Goal: Information Seeking & Learning: Understand process/instructions

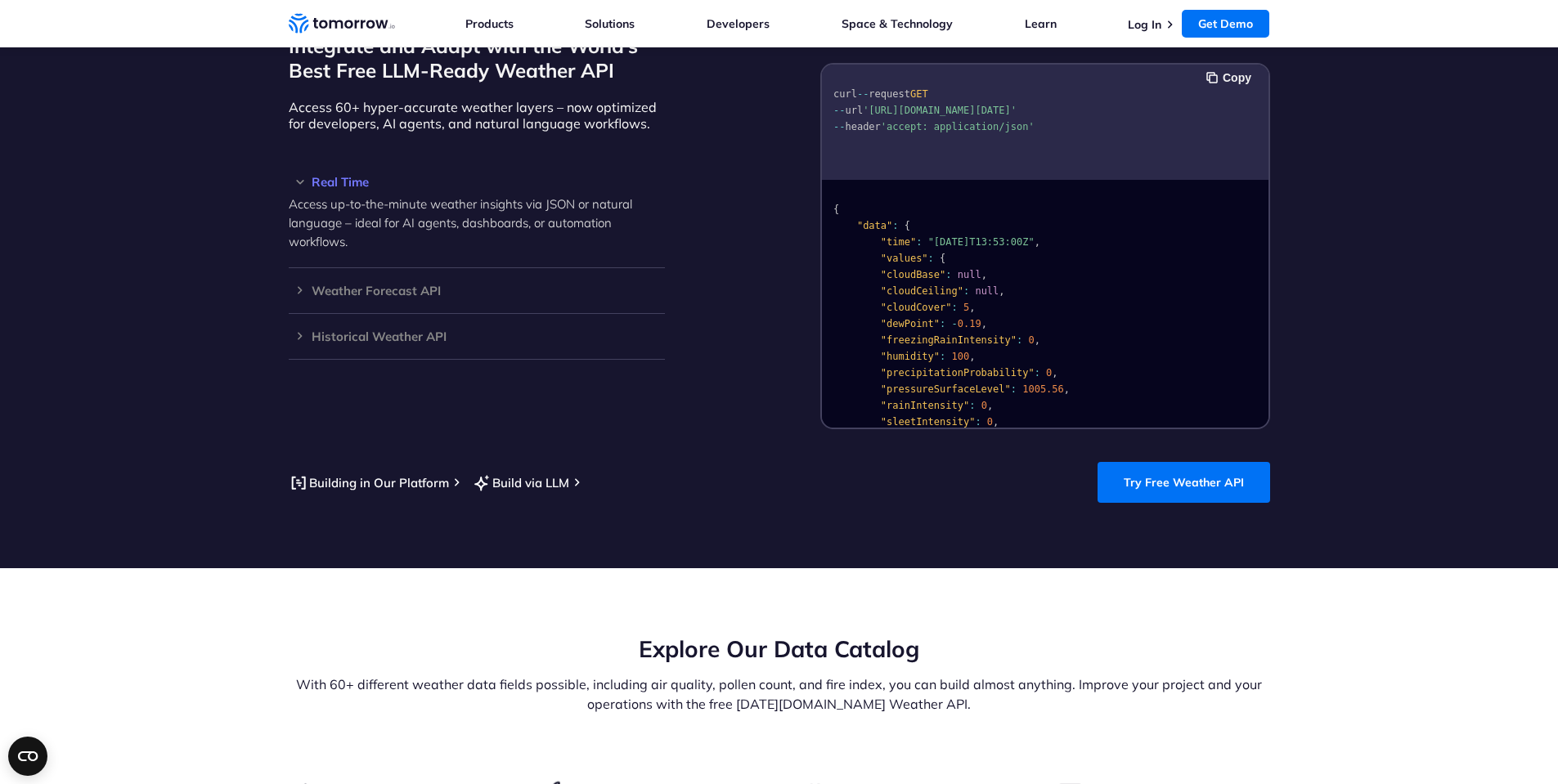
scroll to position [1309, 0]
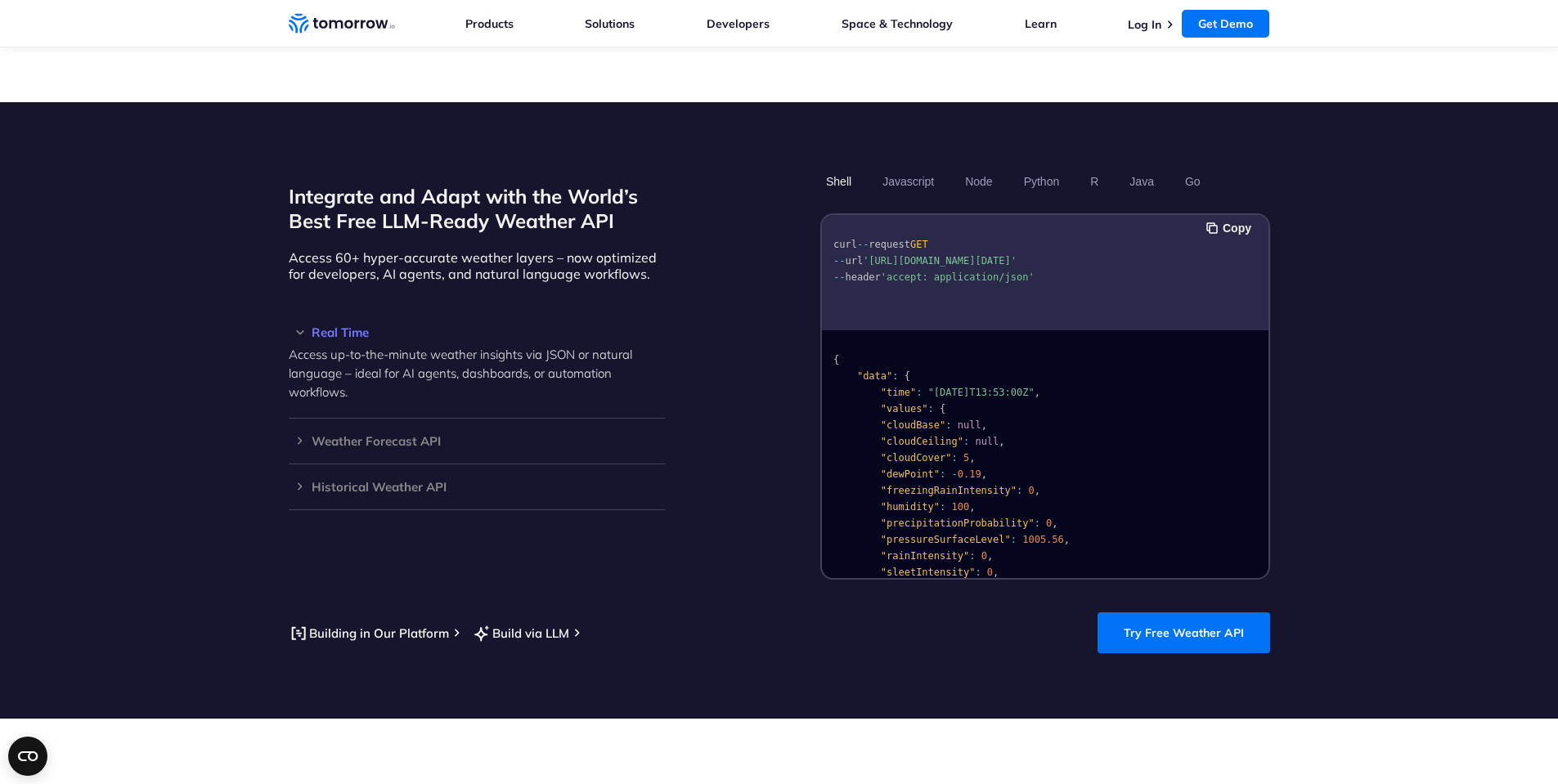
click at [1093, 280] on pre "curl -- request GET -- url '[URL][DOMAIN_NAME][DATE]' -- header 'accept: applic…" at bounding box center [1045, 257] width 447 height 75
click at [1104, 279] on pre "curl -- request GET -- url '[URL][DOMAIN_NAME][DATE]' -- header 'accept: applic…" at bounding box center [1045, 257] width 447 height 75
drag, startPoint x: 1061, startPoint y: 276, endPoint x: 743, endPoint y: 215, distance: 323.8
click at [743, 215] on div "Integrate and Adapt with the World’s Best Free LLM-Ready Weather API Access 60+…" at bounding box center [779, 374] width 982 height 412
click at [1006, 262] on pre "curl -- request GET -- url '[URL][DOMAIN_NAME][DATE]' -- header 'accept: applic…" at bounding box center [1045, 257] width 447 height 75
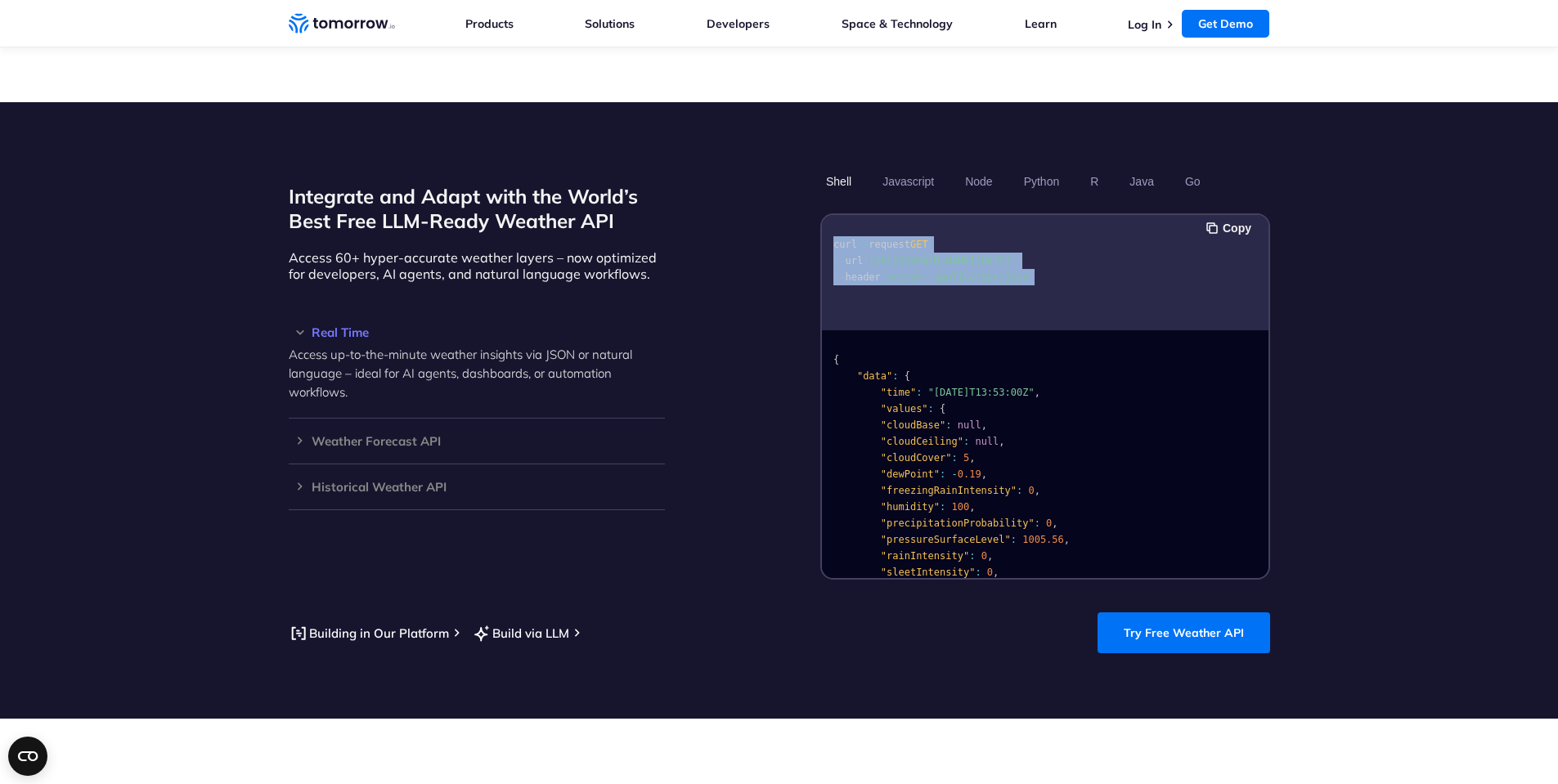
drag, startPoint x: 1065, startPoint y: 268, endPoint x: 760, endPoint y: 212, distance: 310.1
click at [760, 212] on div "Integrate and Adapt with the World’s Best Free LLM-Ready Weather API Access 60+…" at bounding box center [779, 374] width 982 height 412
click at [1063, 264] on pre "curl -- request GET -- url '[URL][DOMAIN_NAME][DATE]' -- header 'accept: applic…" at bounding box center [1045, 257] width 447 height 75
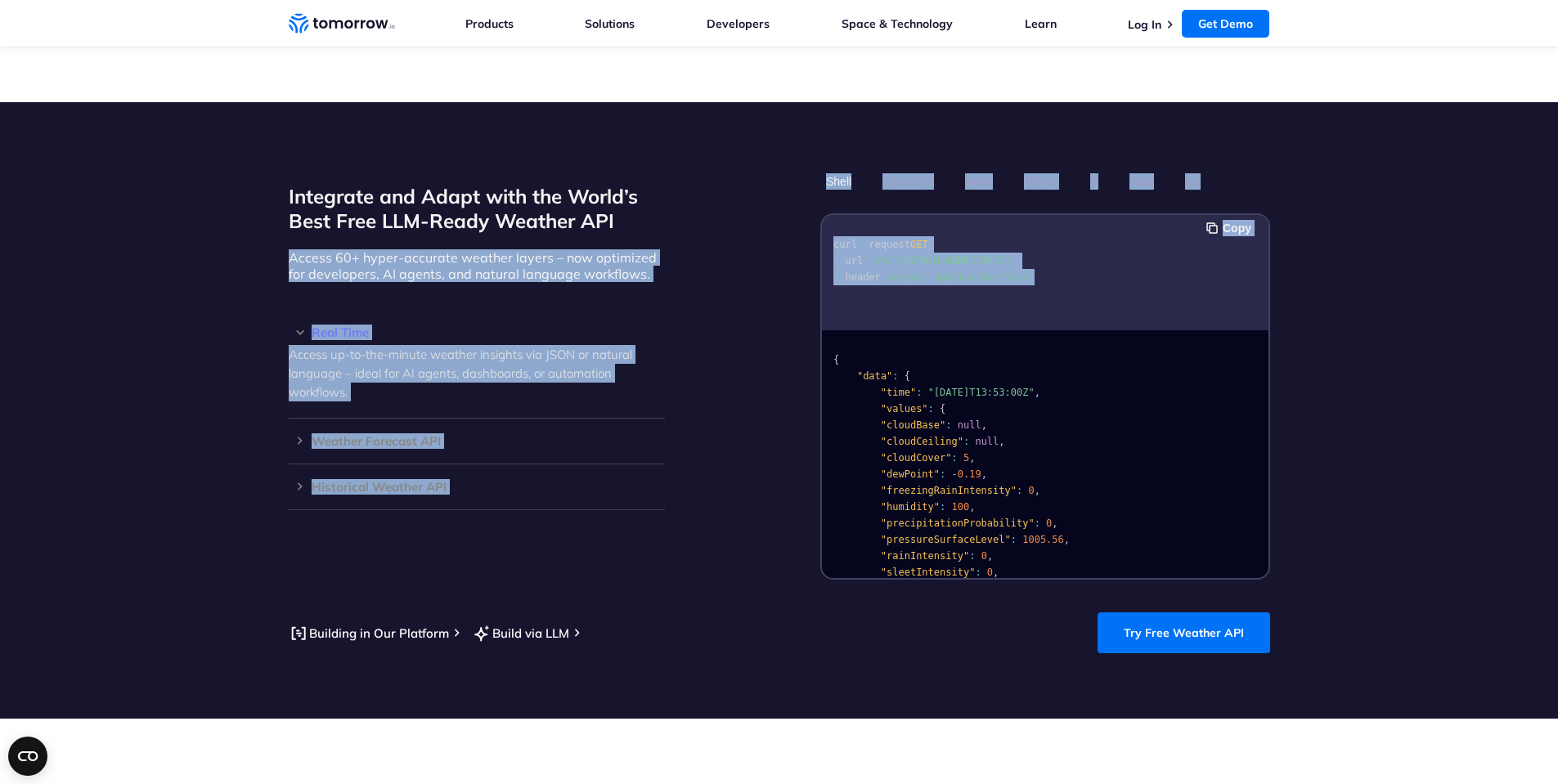
drag, startPoint x: 1104, startPoint y: 281, endPoint x: 834, endPoint y: 250, distance: 271.8
click at [687, 213] on div "Integrate and Adapt with the World’s Best Free LLM-Ready Weather API Access 60+…" at bounding box center [779, 374] width 982 height 412
click at [1069, 302] on div "curl -- request GET -- url '[URL][DOMAIN_NAME][DATE]' -- header 'accept: applic…" at bounding box center [1045, 273] width 447 height 115
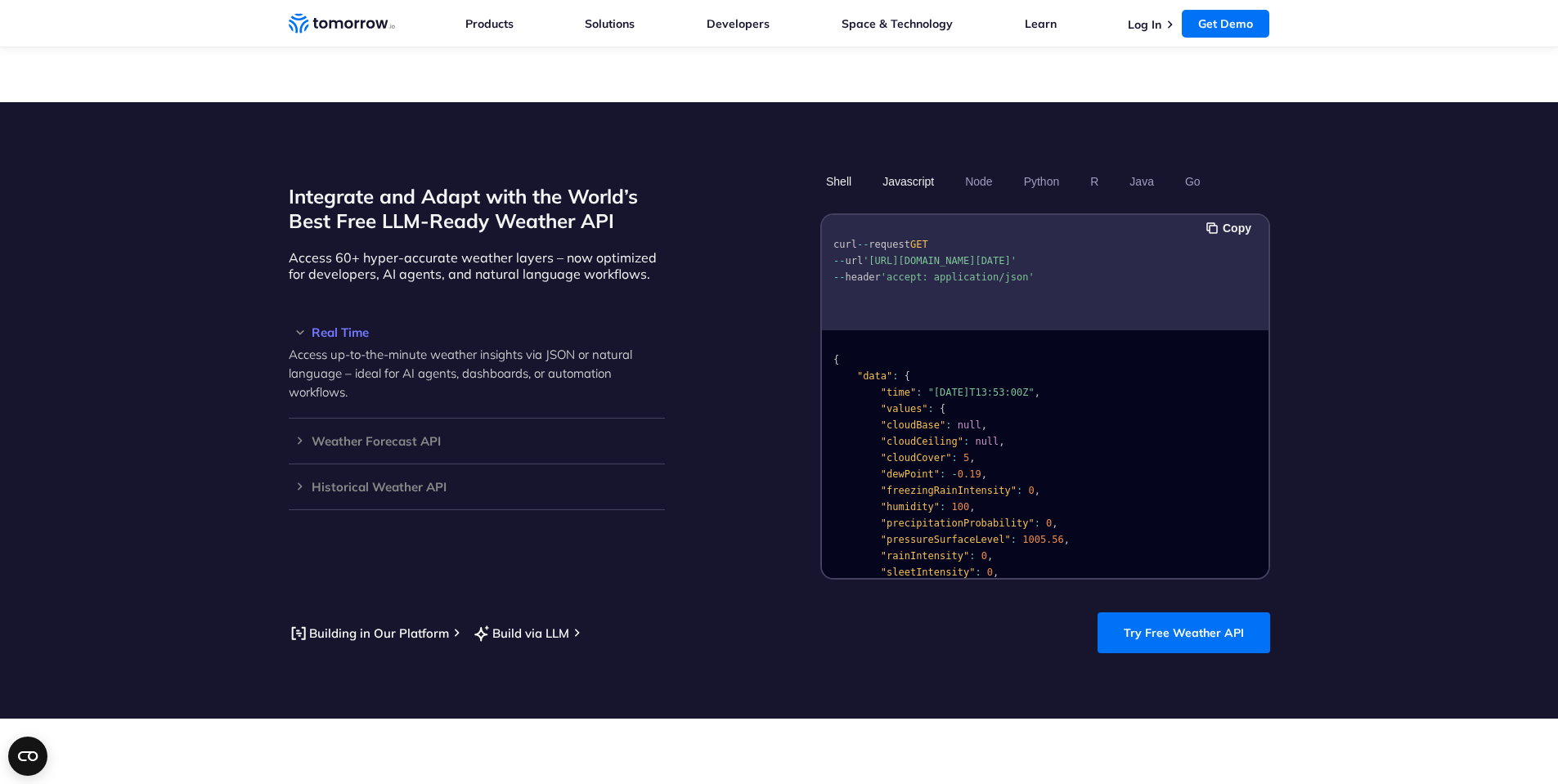
click at [925, 168] on button "Javascript" at bounding box center [908, 181] width 63 height 28
click at [502, 326] on h3 "Real Time" at bounding box center [476, 332] width 376 height 12
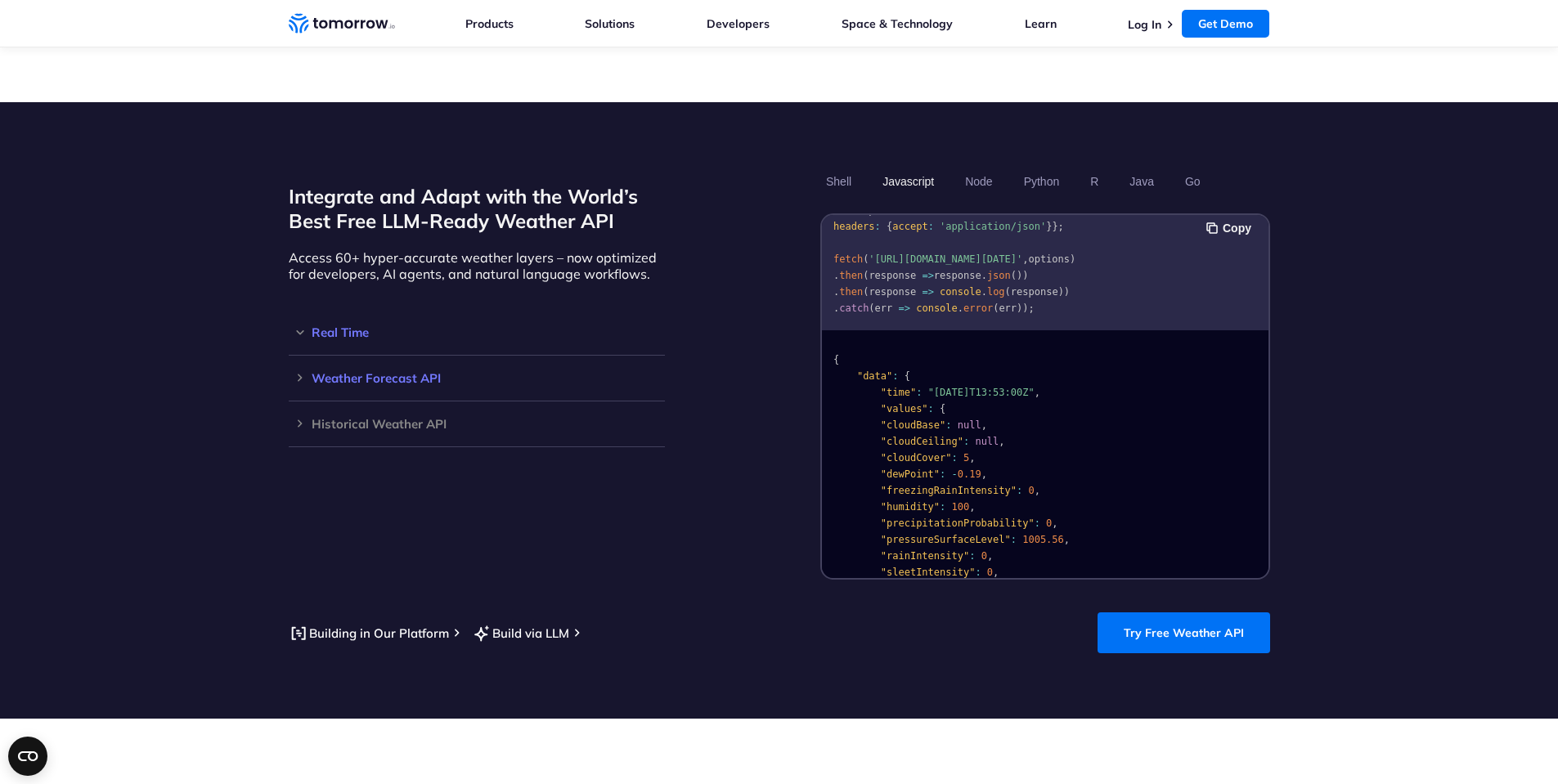
click at [449, 372] on h3 "Weather Forecast API" at bounding box center [476, 378] width 376 height 12
click at [333, 326] on h3 "Real Time" at bounding box center [476, 332] width 376 height 12
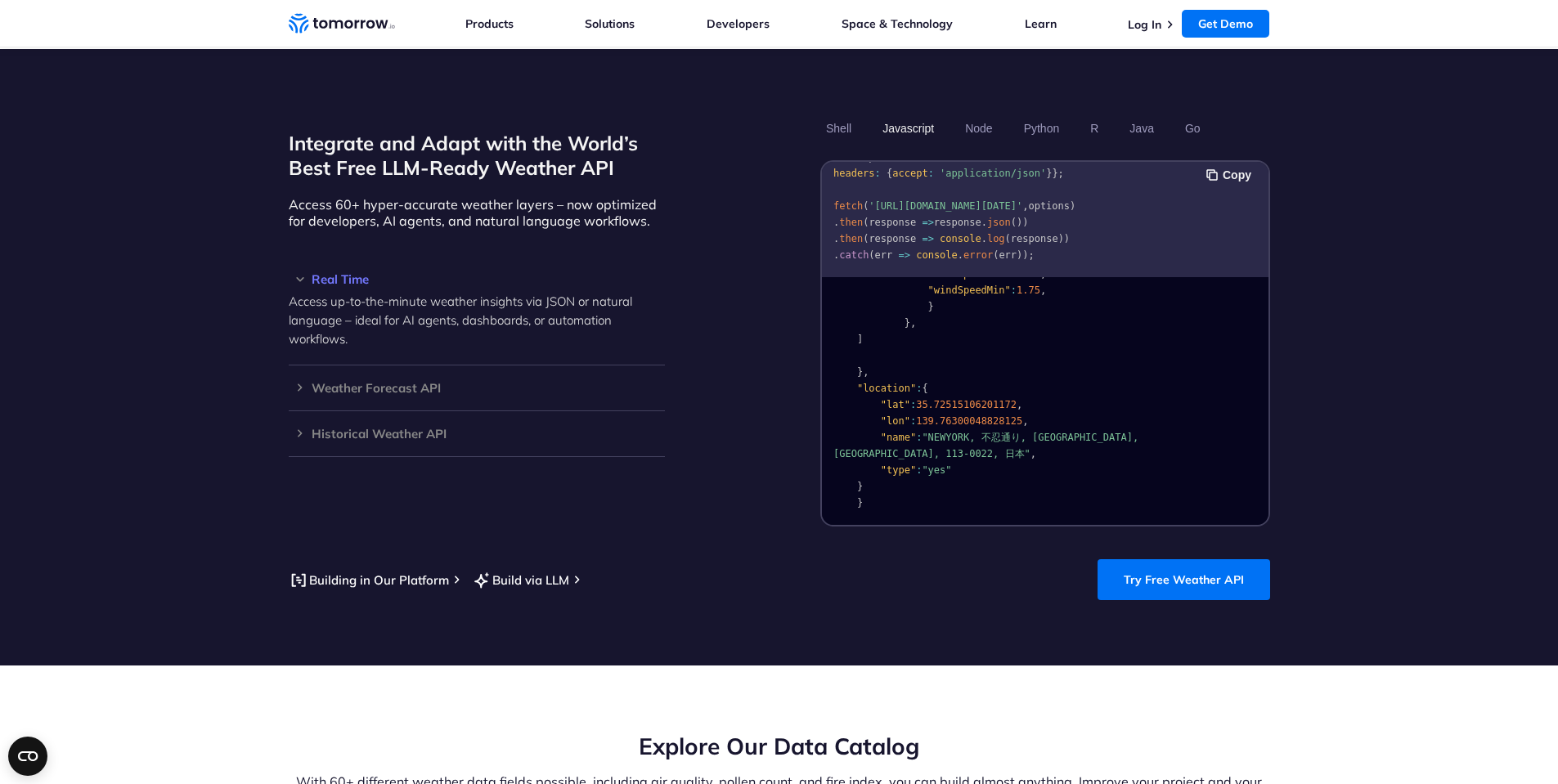
scroll to position [1390, 0]
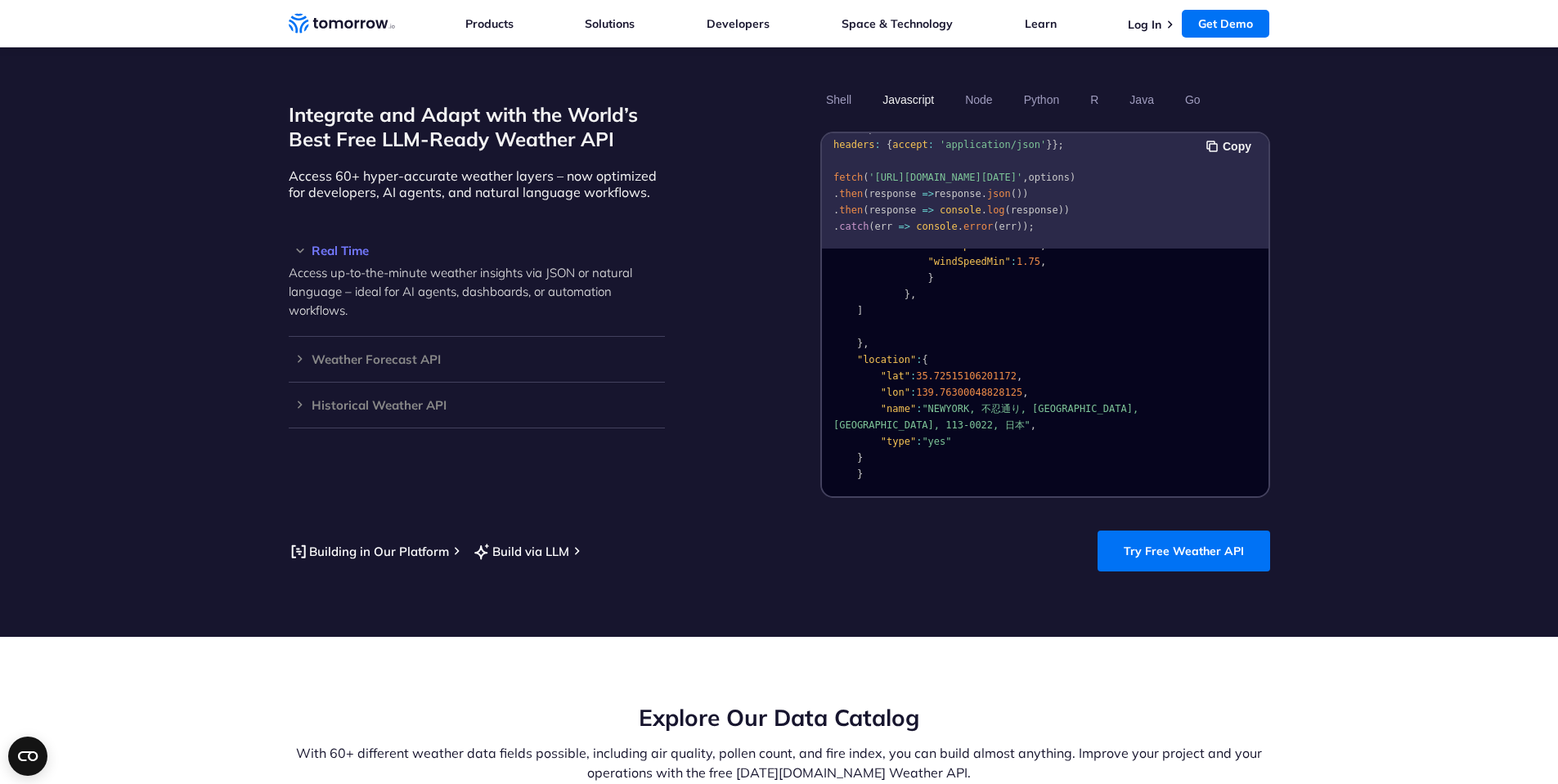
click at [1448, 273] on section "Integrate and Adapt with the World’s Best Free LLM-Ready Weather API Access 60+…" at bounding box center [779, 329] width 1558 height 616
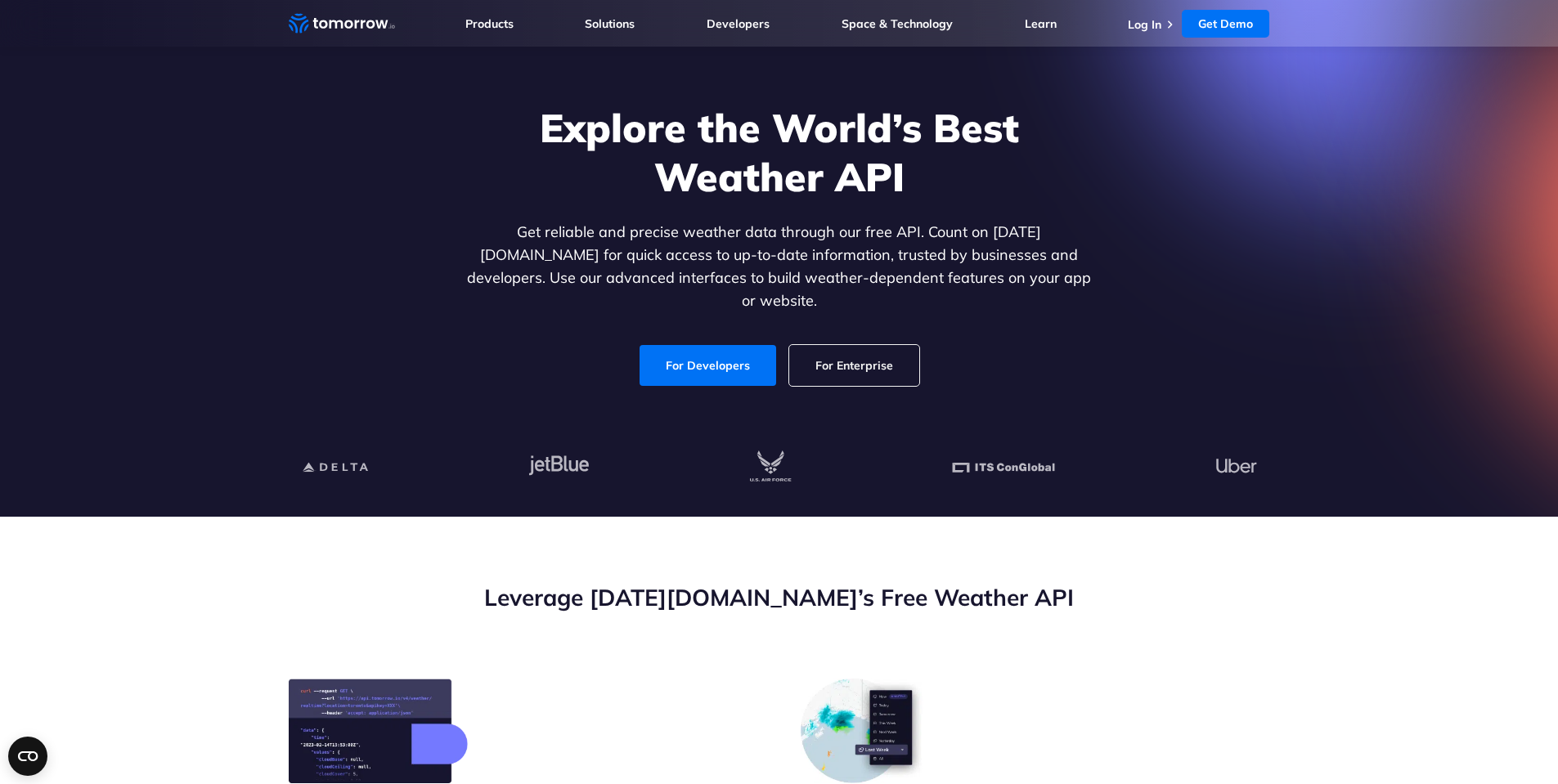
scroll to position [0, 0]
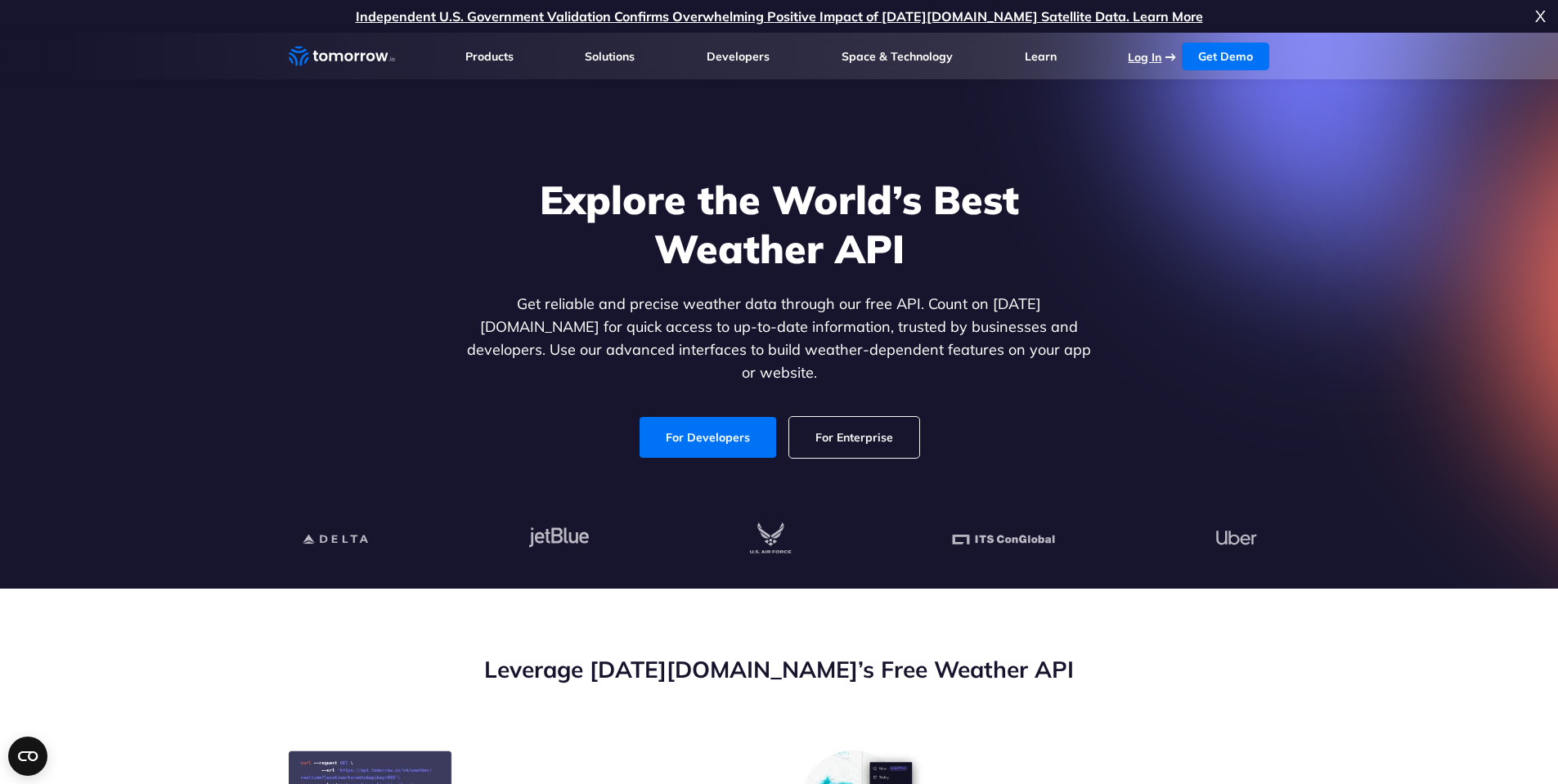
click at [1155, 61] on link "Log In" at bounding box center [1145, 57] width 34 height 15
